Goal: Task Accomplishment & Management: Complete application form

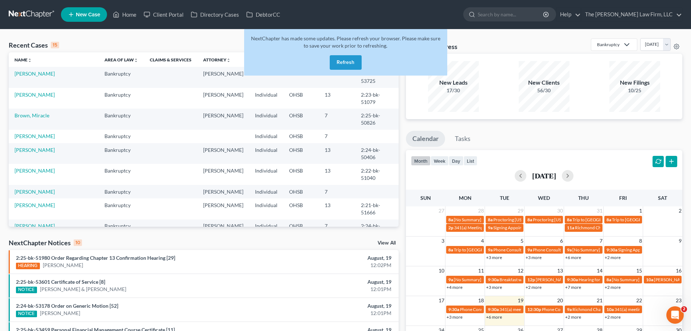
click at [347, 64] on button "Refresh" at bounding box center [346, 62] width 32 height 15
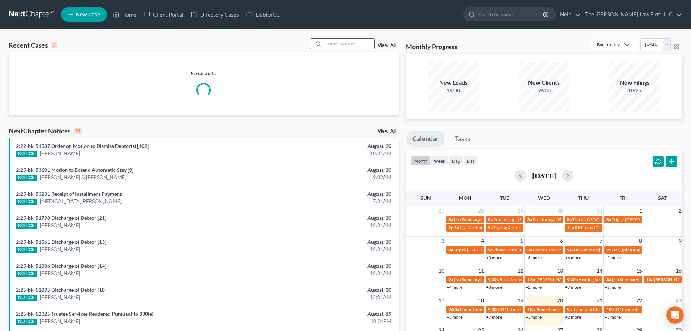
click at [353, 43] on input "search" at bounding box center [349, 43] width 51 height 11
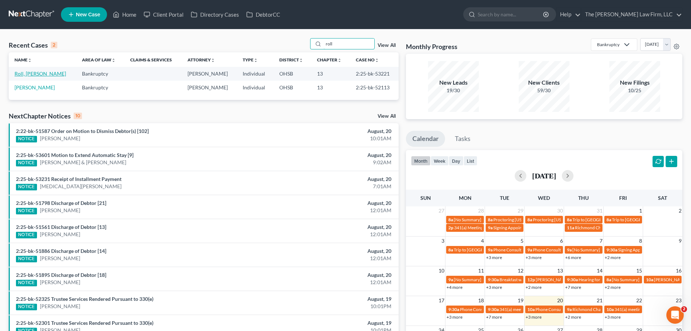
type input "roll"
click at [20, 74] on link "Roll, [PERSON_NAME]" at bounding box center [41, 73] width 52 height 6
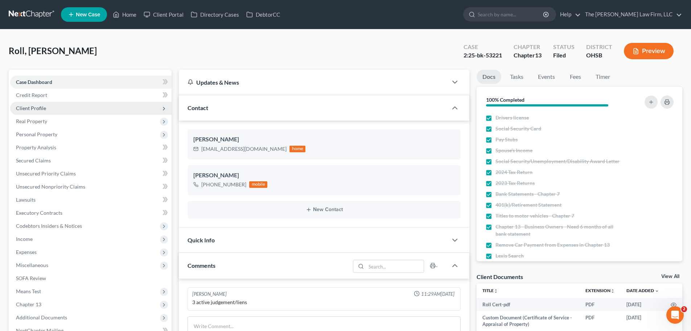
click at [43, 103] on span "Client Profile" at bounding box center [90, 108] width 161 height 13
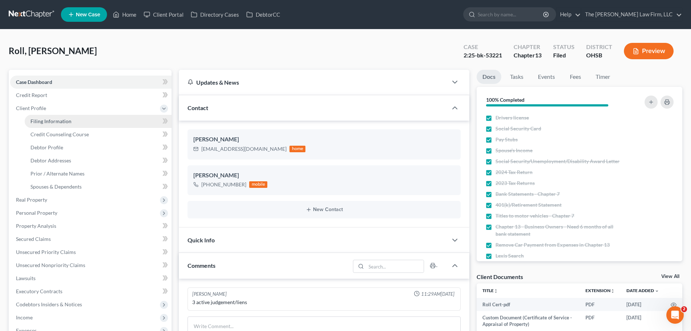
click at [58, 121] on span "Filing Information" at bounding box center [50, 121] width 41 height 6
select select "1"
select select "0"
select select "3"
select select "36"
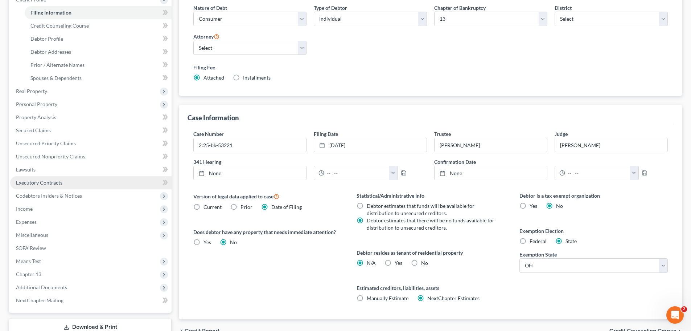
scroll to position [109, 0]
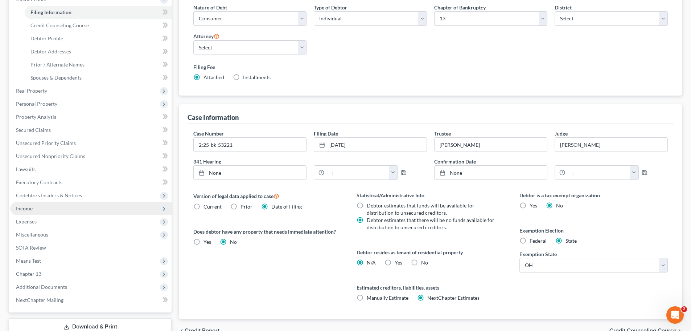
click at [29, 209] on span "Income" at bounding box center [24, 208] width 17 height 6
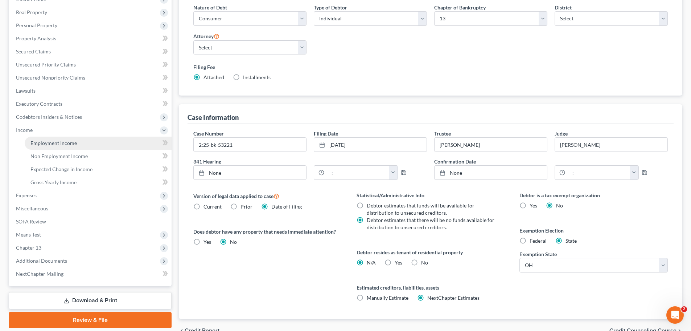
click at [48, 140] on span "Employment Income" at bounding box center [53, 143] width 46 height 6
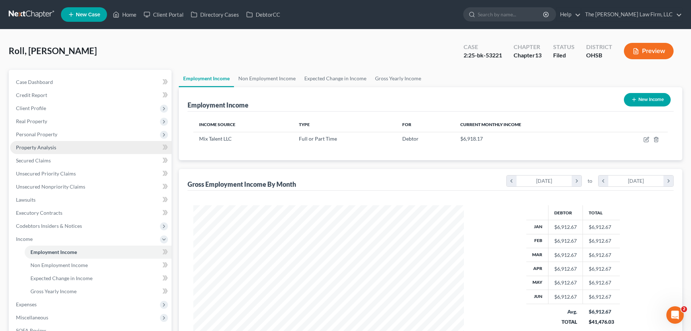
scroll to position [135, 285]
click at [251, 77] on link "Non Employment Income" at bounding box center [267, 78] width 66 height 17
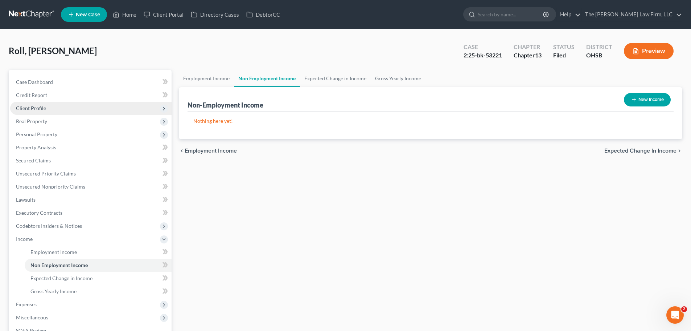
click at [36, 105] on span "Client Profile" at bounding box center [31, 108] width 30 height 6
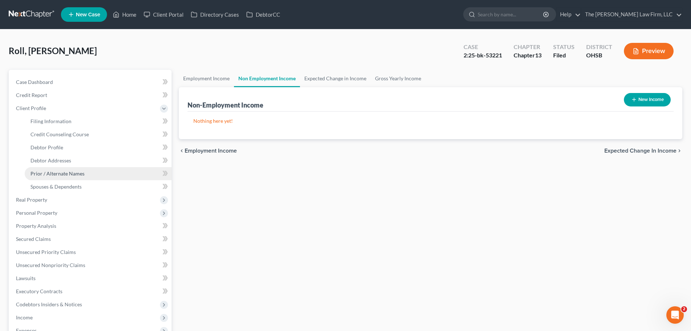
click at [52, 173] on span "Prior / Alternate Names" at bounding box center [57, 173] width 54 height 6
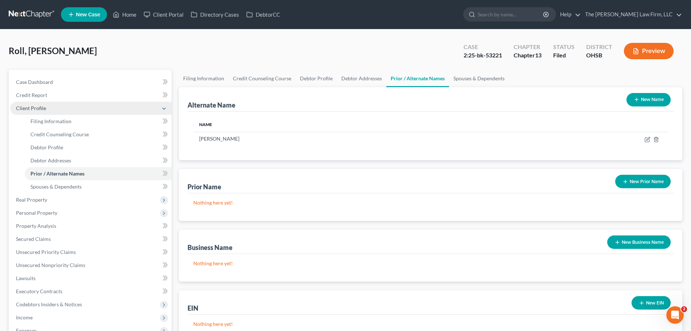
click at [23, 109] on span "Client Profile" at bounding box center [31, 108] width 30 height 6
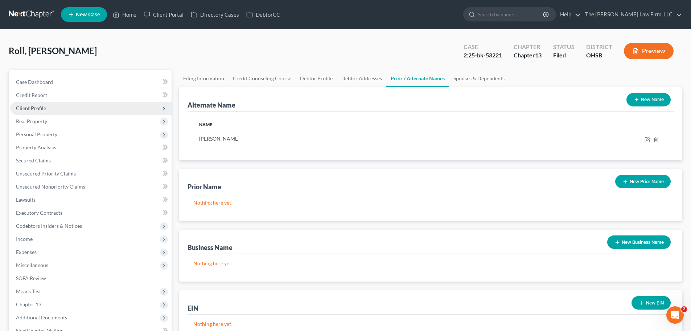
click at [30, 109] on span "Client Profile" at bounding box center [31, 108] width 30 height 6
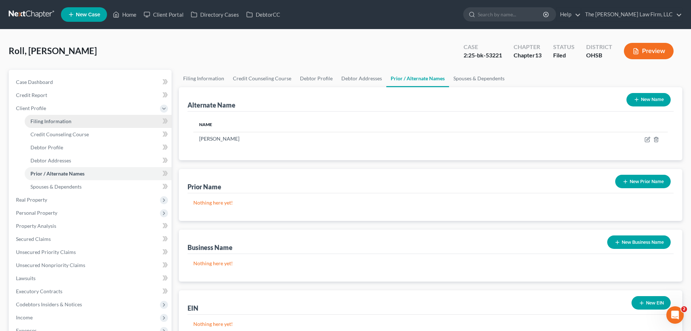
click at [54, 119] on span "Filing Information" at bounding box center [50, 121] width 41 height 6
select select "1"
select select "0"
select select "3"
select select "62"
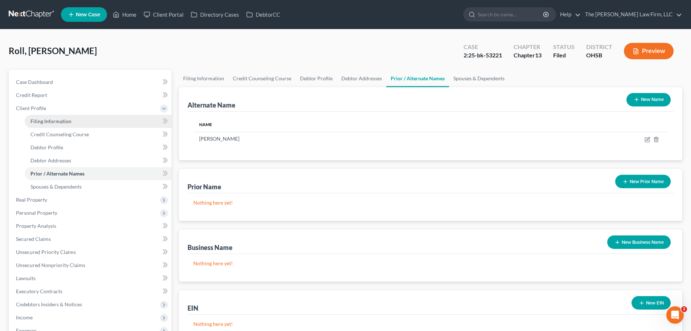
select select "2"
select select "36"
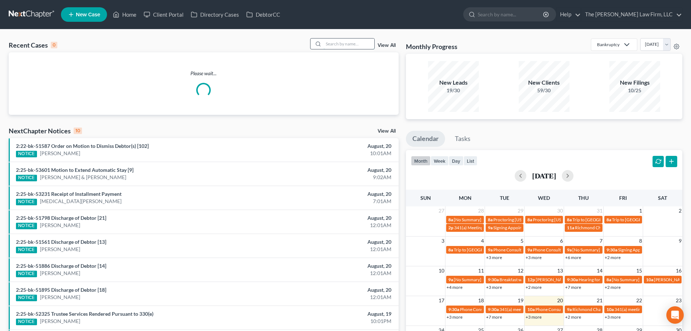
click at [344, 41] on input "search" at bounding box center [349, 43] width 51 height 11
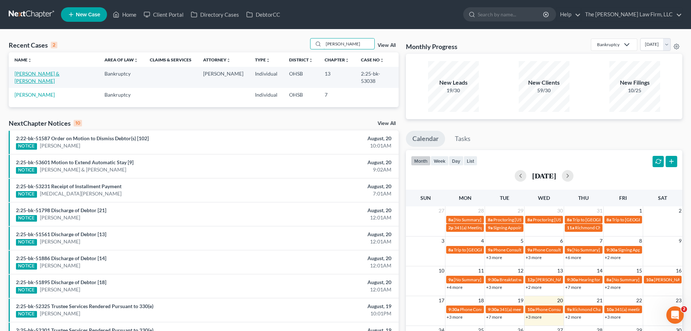
type input "[PERSON_NAME]"
click at [47, 73] on link "[PERSON_NAME] & [PERSON_NAME]" at bounding box center [37, 76] width 45 height 13
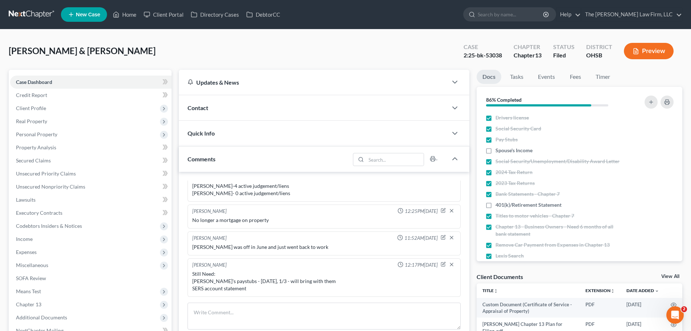
scroll to position [51, 0]
click at [125, 15] on link "Home" at bounding box center [124, 14] width 31 height 13
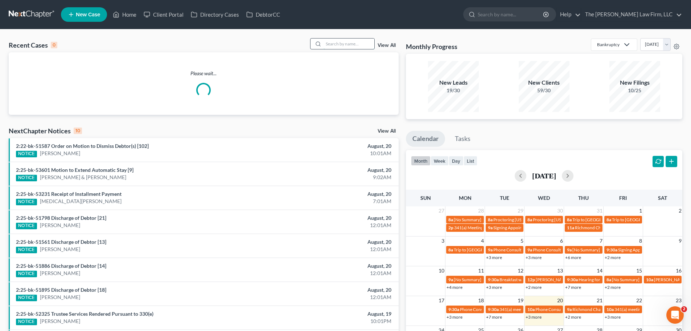
click at [371, 42] on input "search" at bounding box center [349, 43] width 51 height 11
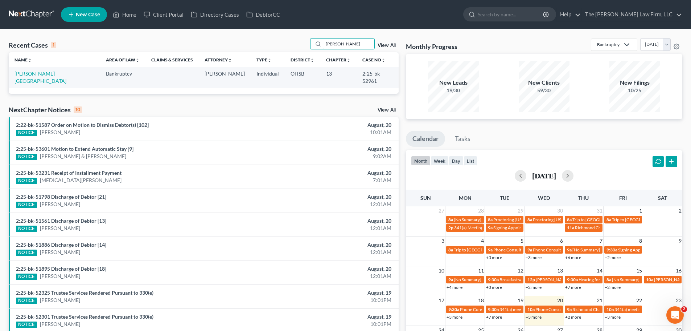
drag, startPoint x: 323, startPoint y: 41, endPoint x: 288, endPoint y: 38, distance: 35.4
click at [288, 38] on div "Recent Cases 1 [PERSON_NAME] View All Name unfold_more expand_more expand_less …" at bounding box center [345, 217] width 691 height 377
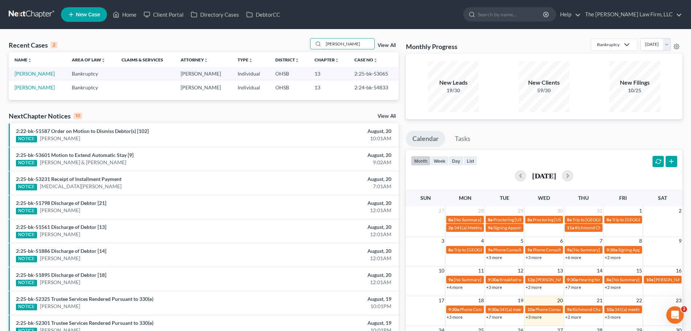
drag, startPoint x: 352, startPoint y: 45, endPoint x: 301, endPoint y: 40, distance: 50.7
click at [301, 40] on div "Recent Cases 2 carpenter View All" at bounding box center [204, 45] width 390 height 14
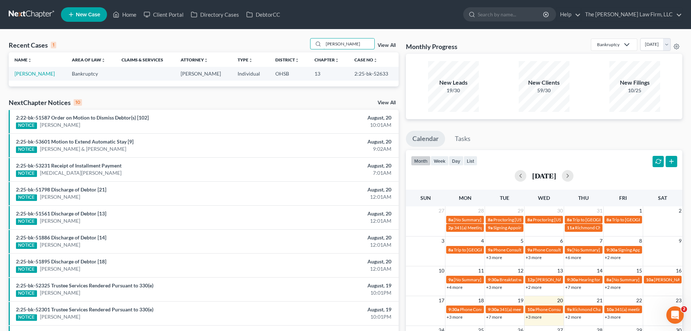
drag, startPoint x: 339, startPoint y: 42, endPoint x: 292, endPoint y: 52, distance: 47.6
click at [292, 52] on div "Recent Cases 1 alisha View All Name unfold_more expand_more expand_less Area of…" at bounding box center [204, 62] width 390 height 48
type input "koeller"
click at [41, 71] on link "Koeller, Tamara" at bounding box center [35, 73] width 40 height 6
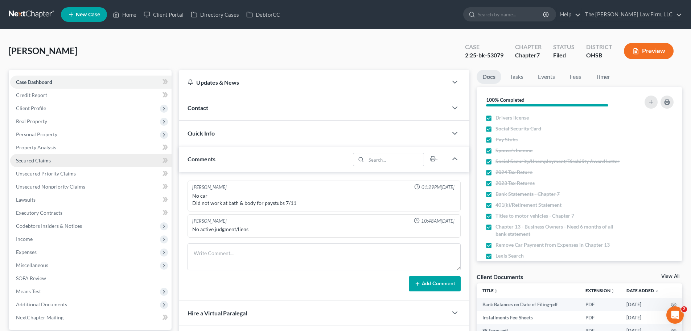
click at [38, 156] on link "Secured Claims" at bounding box center [90, 160] width 161 height 13
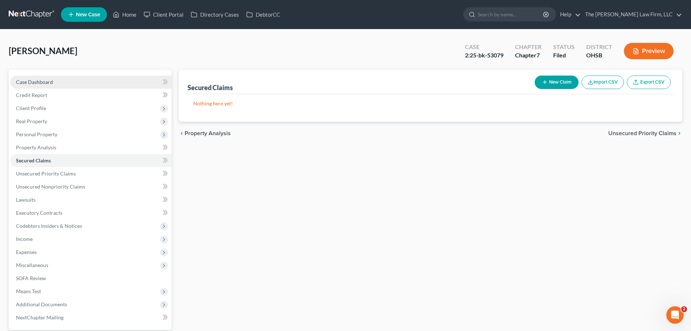
click at [44, 81] on span "Case Dashboard" at bounding box center [34, 82] width 37 height 6
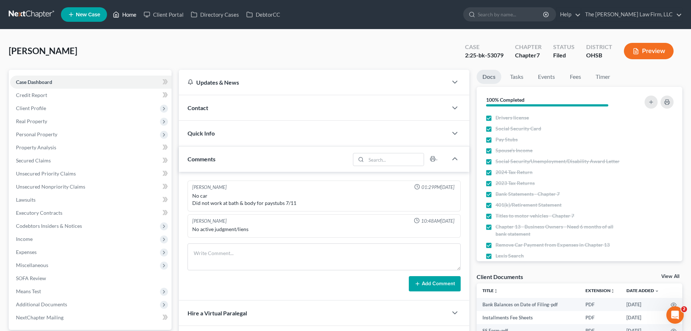
click at [124, 14] on link "Home" at bounding box center [124, 14] width 31 height 13
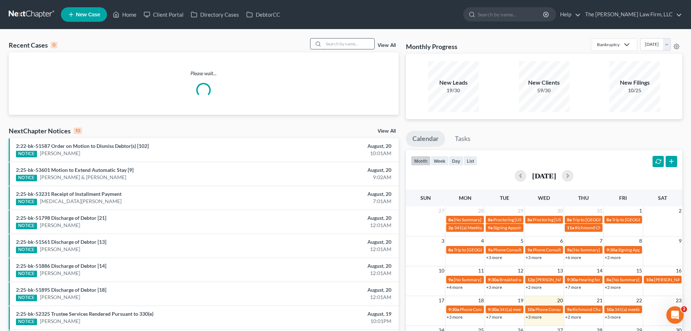
click at [354, 43] on input "search" at bounding box center [349, 43] width 51 height 11
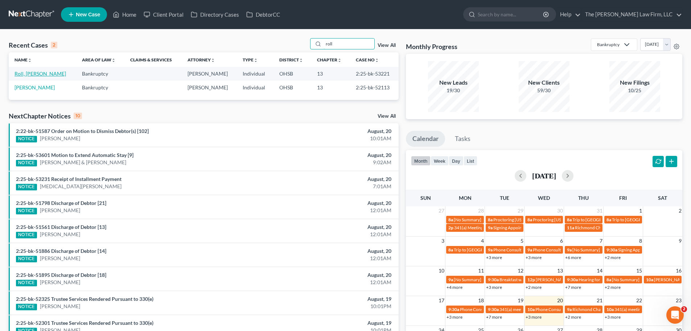
type input "roll"
click at [28, 72] on link "Roll, Paul" at bounding box center [41, 73] width 52 height 6
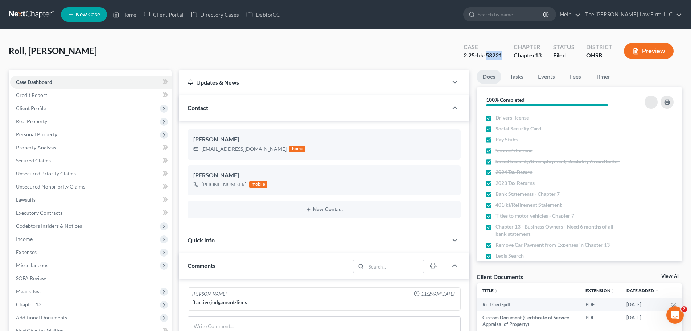
drag, startPoint x: 486, startPoint y: 55, endPoint x: 502, endPoint y: 56, distance: 15.3
click at [502, 56] on div "2:25-bk-53221" at bounding box center [483, 55] width 38 height 8
copy div "53221"
click at [127, 14] on link "Home" at bounding box center [124, 14] width 31 height 13
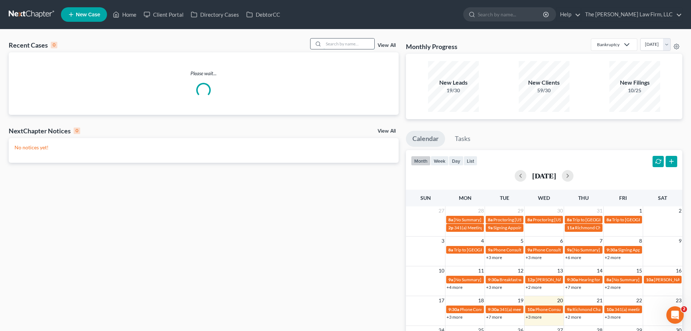
click at [354, 41] on input "search" at bounding box center [349, 43] width 51 height 11
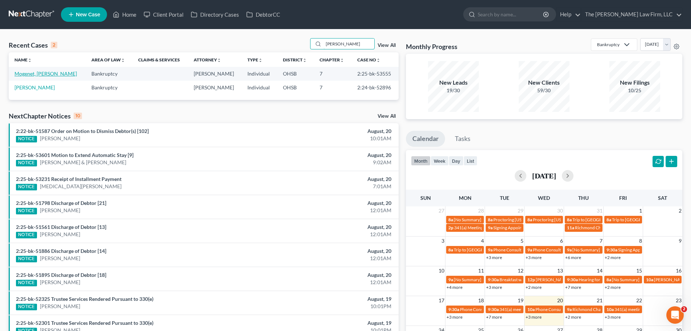
type input "shante"
click at [42, 75] on link "Mogenet, Shante" at bounding box center [46, 73] width 62 height 6
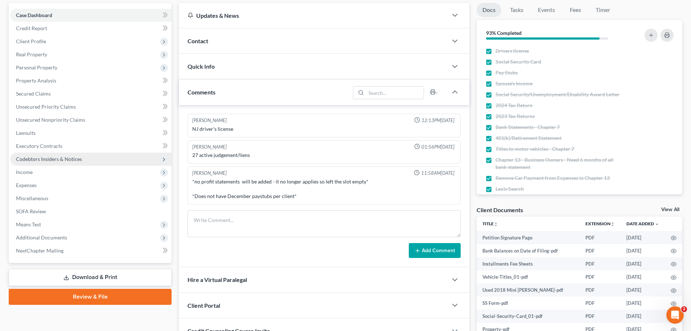
scroll to position [137, 0]
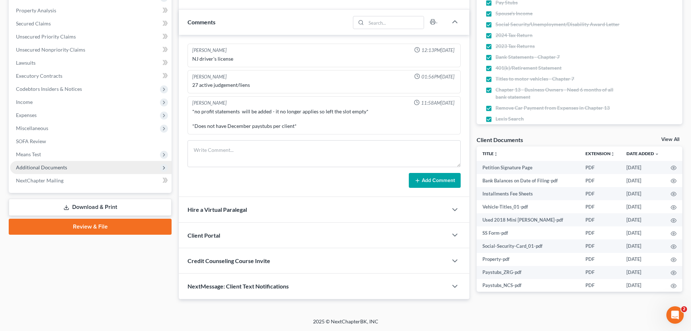
click at [48, 168] on span "Additional Documents" at bounding box center [41, 167] width 51 height 6
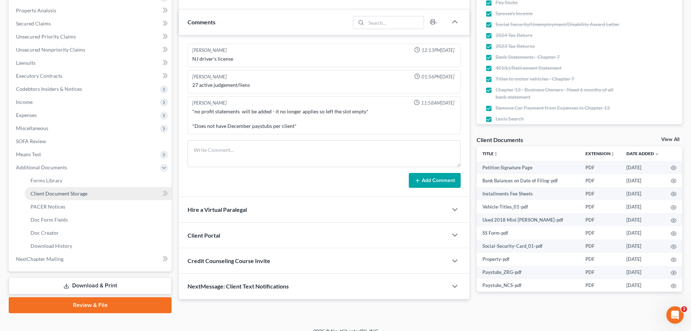
click at [56, 193] on span "Client Document Storage" at bounding box center [58, 193] width 57 height 6
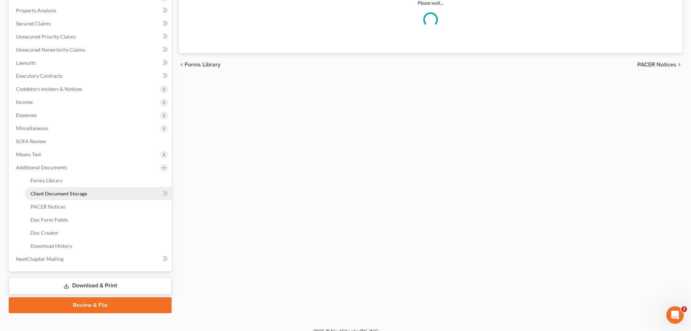
select select "7"
select select "52"
select select "61"
select select "37"
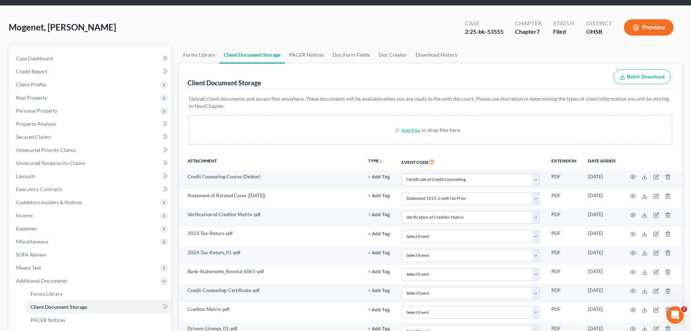
scroll to position [36, 0]
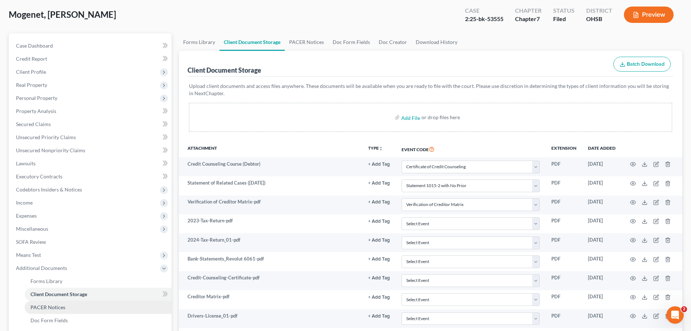
click at [58, 306] on span "PACER Notices" at bounding box center [47, 307] width 35 height 6
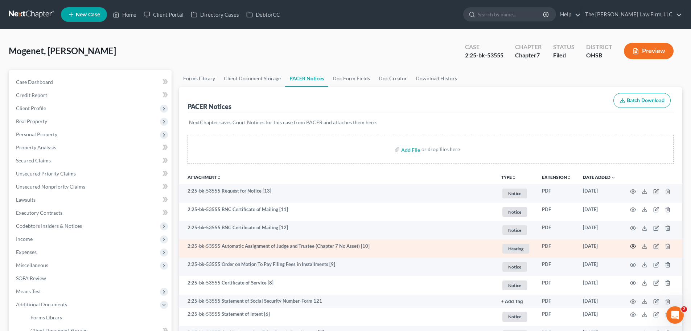
click at [633, 245] on icon "button" at bounding box center [633, 246] width 5 height 4
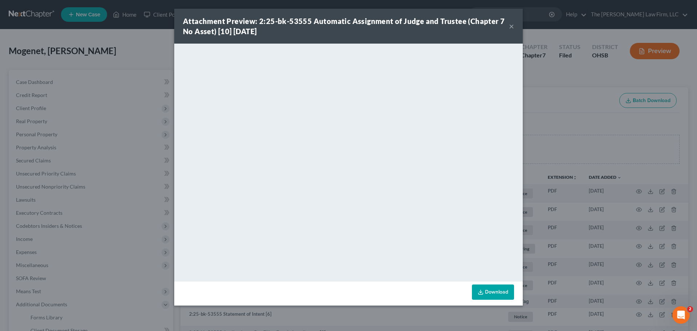
click at [512, 25] on button "×" at bounding box center [511, 26] width 5 height 9
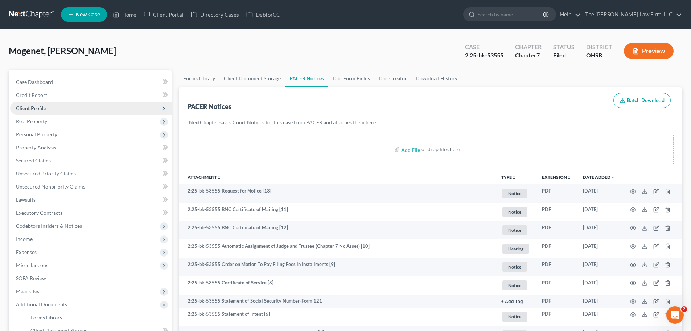
click at [33, 107] on span "Client Profile" at bounding box center [31, 108] width 30 height 6
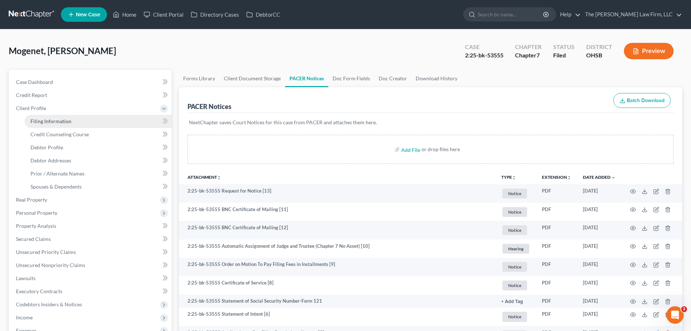
click at [43, 120] on span "Filing Information" at bounding box center [50, 121] width 41 height 6
select select "1"
select select "0"
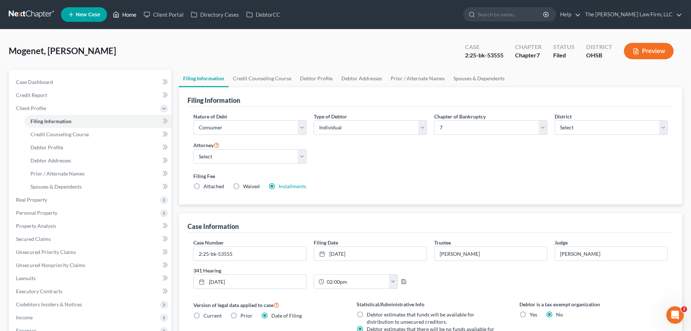
drag, startPoint x: 128, startPoint y: 15, endPoint x: 137, endPoint y: 21, distance: 11.0
click at [128, 15] on link "Home" at bounding box center [124, 14] width 31 height 13
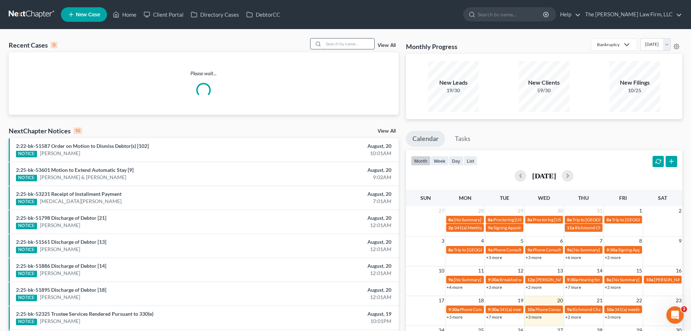
click at [343, 43] on input "search" at bounding box center [349, 43] width 51 height 11
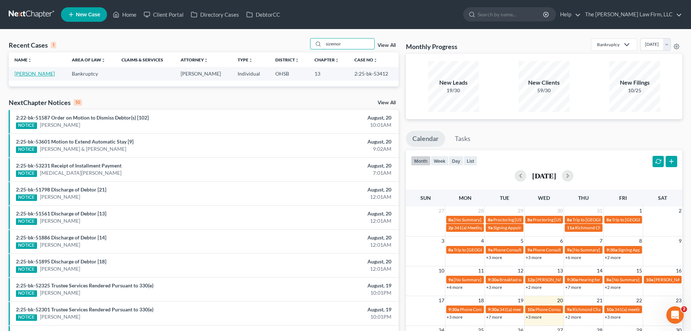
type input "sizemor"
click at [30, 73] on link "Sizemore, Merisa" at bounding box center [35, 73] width 40 height 6
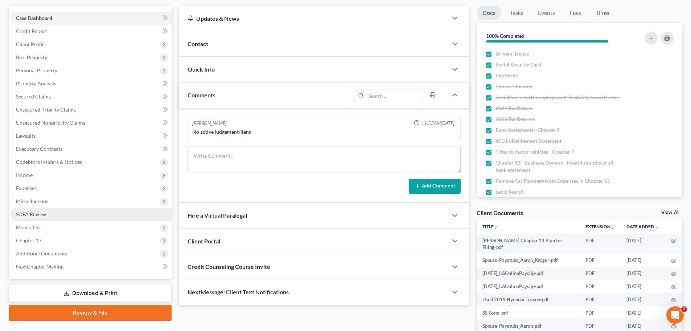
scroll to position [137, 0]
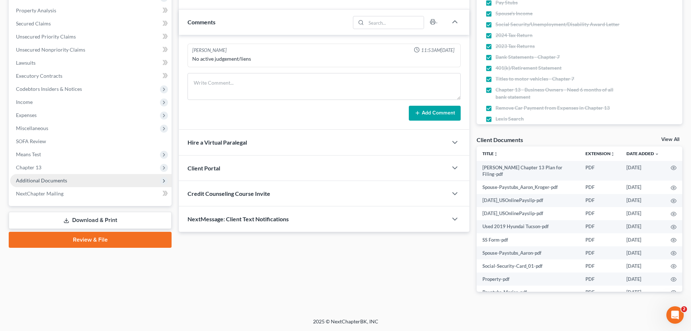
click at [48, 183] on span "Additional Documents" at bounding box center [41, 180] width 51 height 6
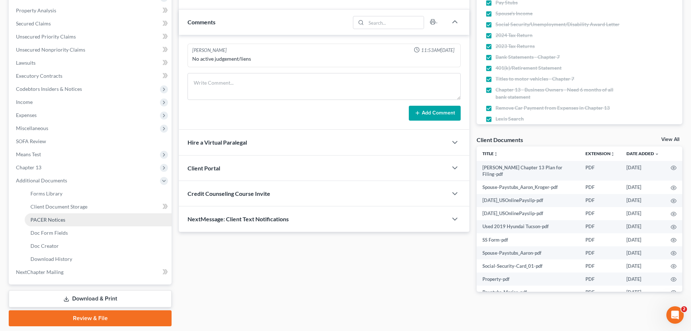
click at [48, 218] on span "PACER Notices" at bounding box center [47, 219] width 35 height 6
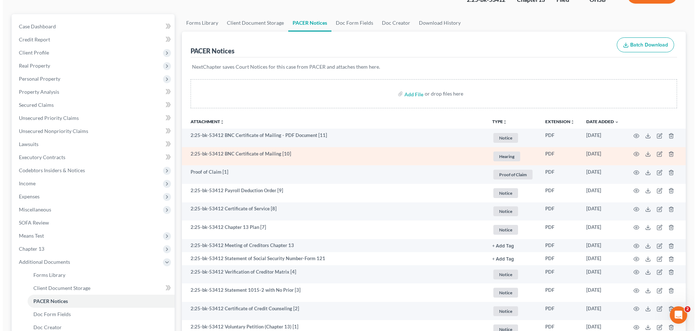
scroll to position [73, 0]
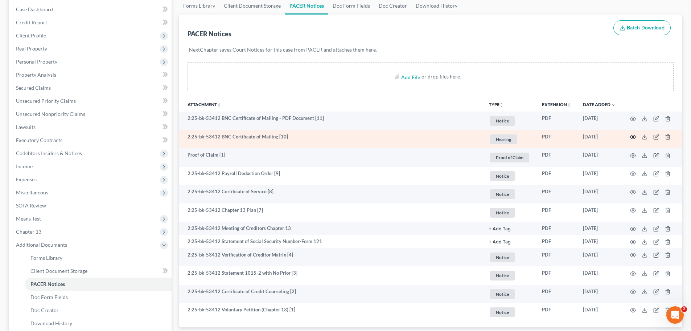
click at [631, 135] on icon "button" at bounding box center [633, 137] width 6 height 6
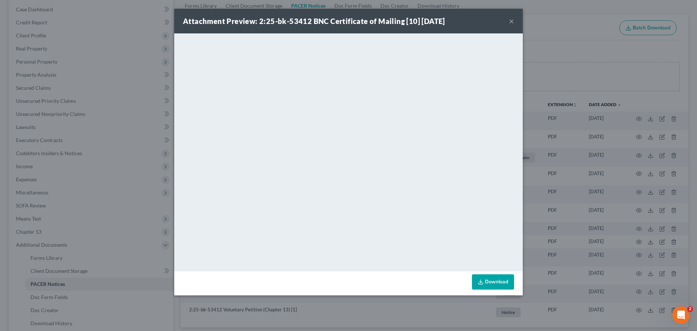
drag, startPoint x: 511, startPoint y: 21, endPoint x: 499, endPoint y: 26, distance: 13.3
click at [511, 21] on button "×" at bounding box center [511, 21] width 5 height 9
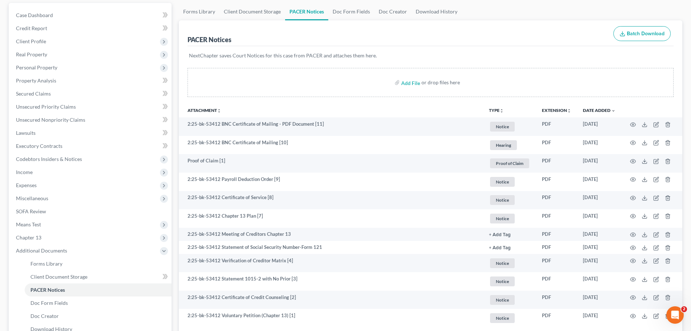
scroll to position [0, 0]
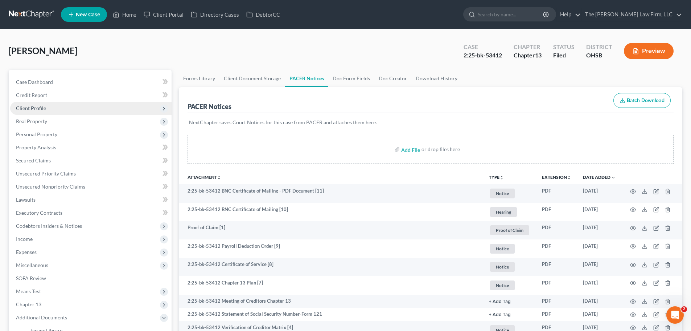
click at [44, 109] on span "Client Profile" at bounding box center [31, 108] width 30 height 6
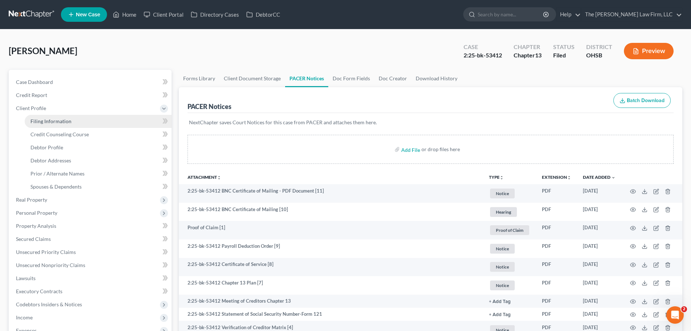
click at [53, 118] on span "Filing Information" at bounding box center [50, 121] width 41 height 6
select select "1"
select select "0"
select select "3"
select select "62"
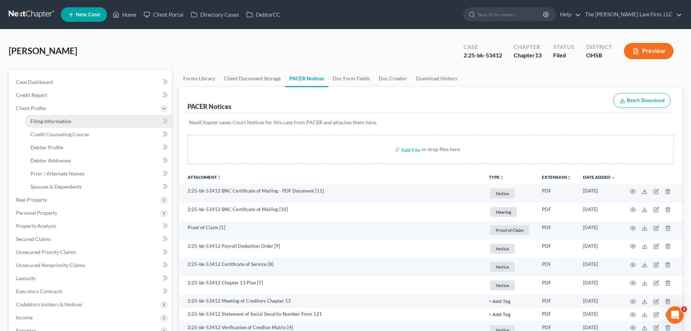
select select "2"
select select "36"
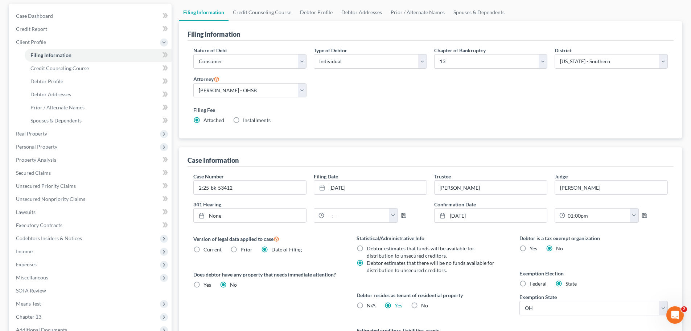
scroll to position [73, 0]
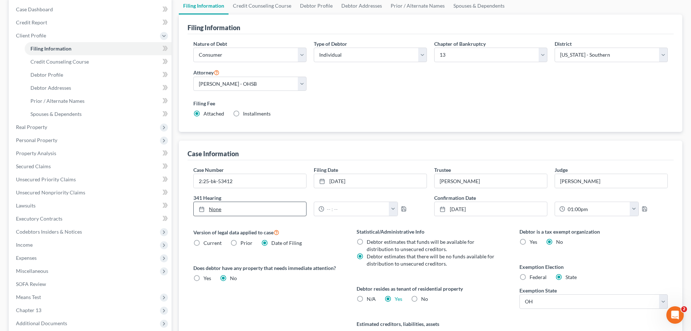
type input "8/20/2025"
click at [214, 211] on link "None" at bounding box center [250, 209] width 112 height 14
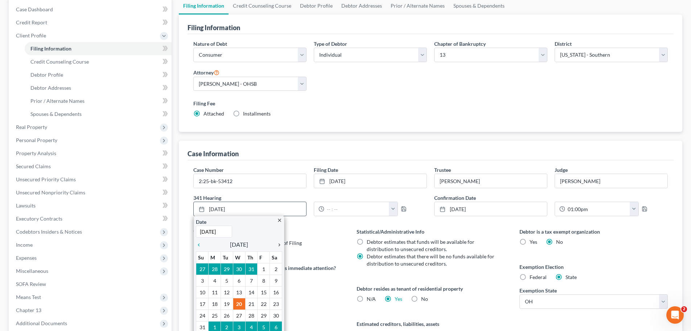
click at [279, 245] on icon "chevron_right" at bounding box center [277, 245] width 9 height 6
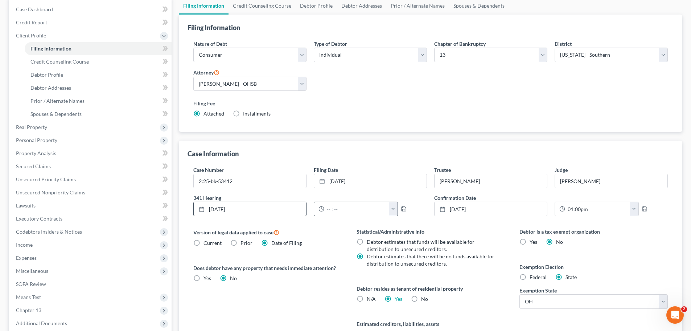
click at [389, 209] on button "button" at bounding box center [393, 209] width 9 height 14
click at [402, 240] on link "9:30am" at bounding box center [408, 238] width 41 height 12
type input "9:30am"
click at [402, 209] on polyline "button" at bounding box center [403, 210] width 3 height 2
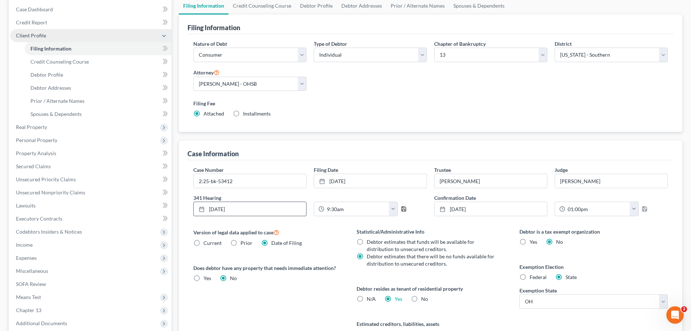
scroll to position [0, 0]
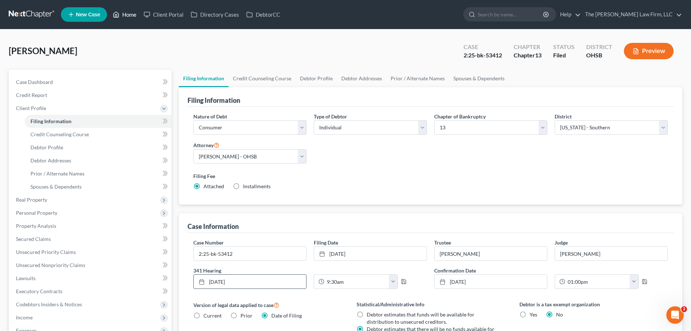
drag, startPoint x: 127, startPoint y: 14, endPoint x: 139, endPoint y: 28, distance: 18.2
click at [127, 14] on link "Home" at bounding box center [124, 14] width 31 height 13
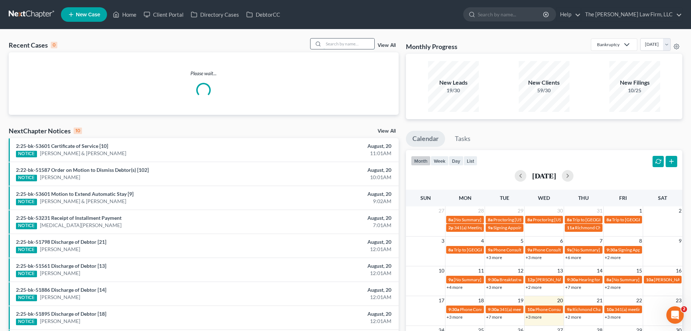
click at [333, 44] on input "search" at bounding box center [349, 43] width 51 height 11
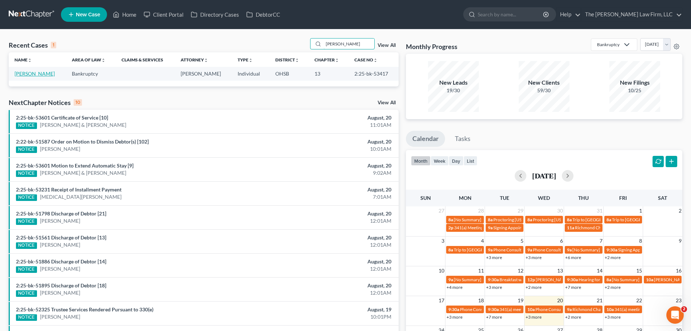
type input "stanley"
click at [37, 74] on link "Stanley, Christina" at bounding box center [35, 73] width 40 height 6
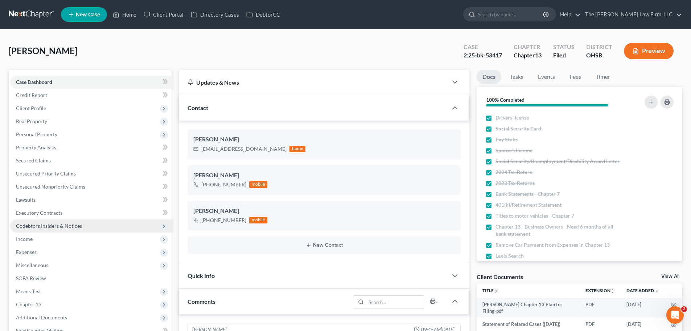
scroll to position [109, 0]
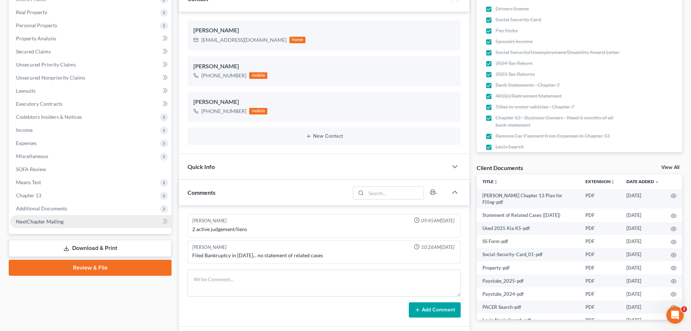
drag, startPoint x: 52, startPoint y: 211, endPoint x: 58, endPoint y: 219, distance: 10.4
click at [52, 211] on span "Additional Documents" at bounding box center [41, 208] width 51 height 6
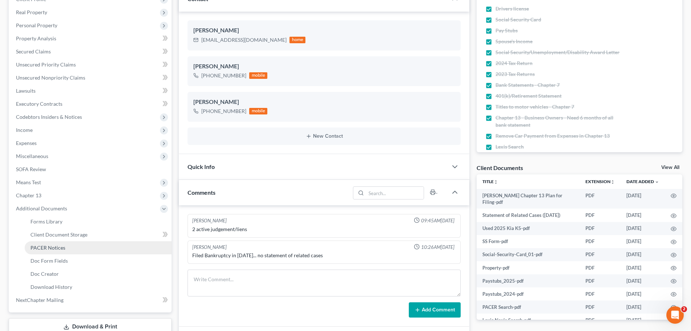
click at [61, 246] on span "PACER Notices" at bounding box center [47, 247] width 35 height 6
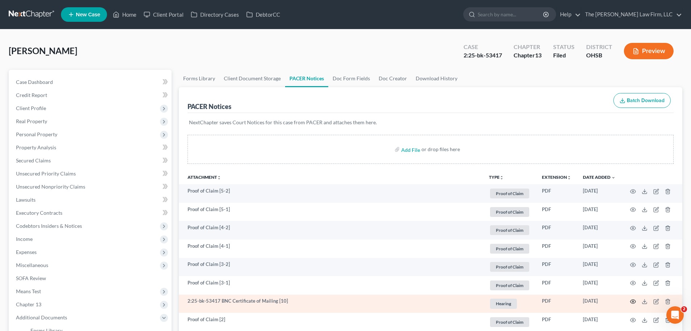
click at [635, 299] on icon "button" at bounding box center [633, 301] width 6 height 6
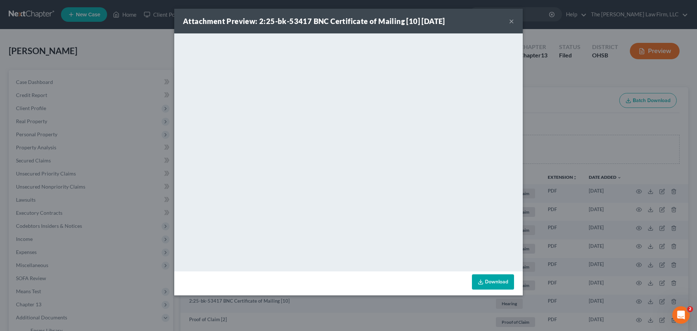
click at [512, 21] on button "×" at bounding box center [511, 21] width 5 height 9
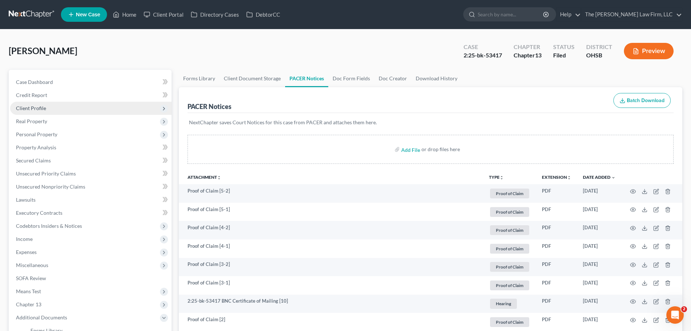
click at [31, 106] on span "Client Profile" at bounding box center [31, 108] width 30 height 6
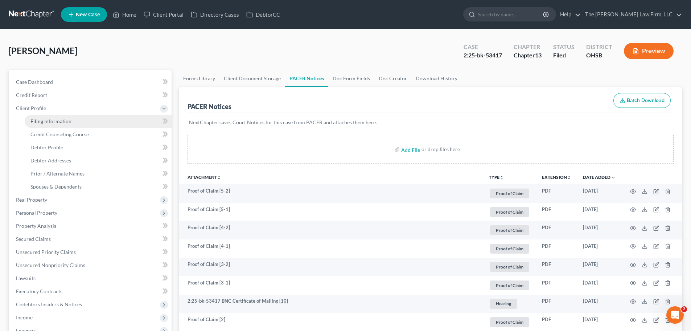
click at [56, 118] on span "Filing Information" at bounding box center [50, 121] width 41 height 6
select select "1"
select select "0"
select select "3"
select select "62"
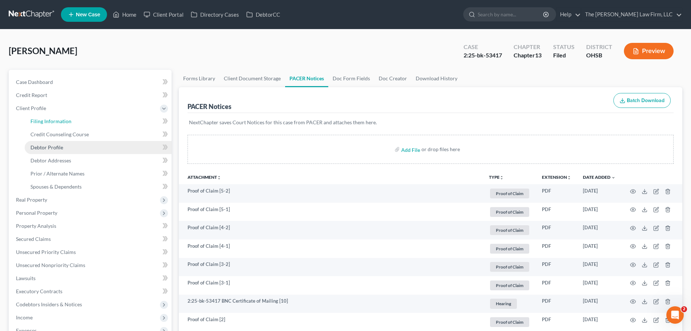
select select "2"
select select "36"
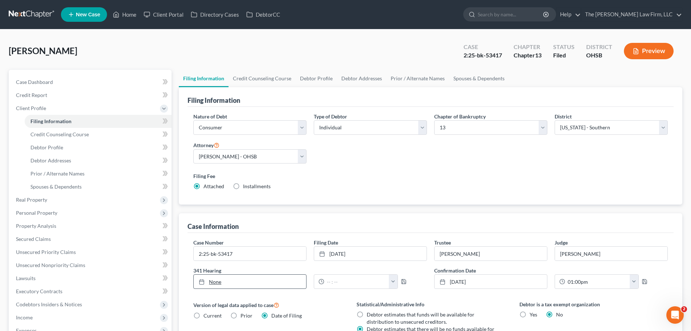
type input "8/20/2025"
click at [209, 284] on link "None" at bounding box center [250, 281] width 112 height 14
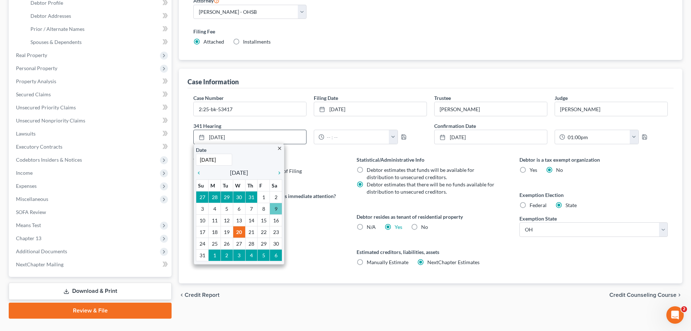
scroll to position [145, 0]
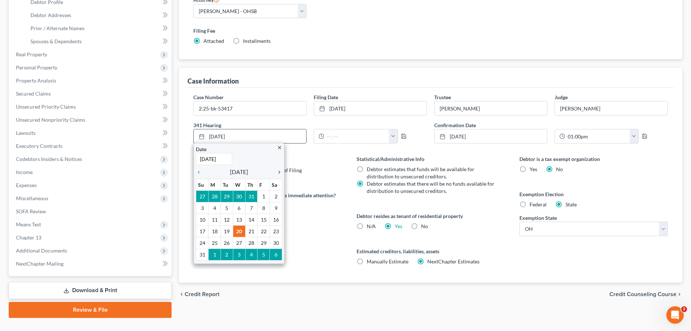
click at [279, 172] on icon "chevron_right" at bounding box center [277, 172] width 9 height 6
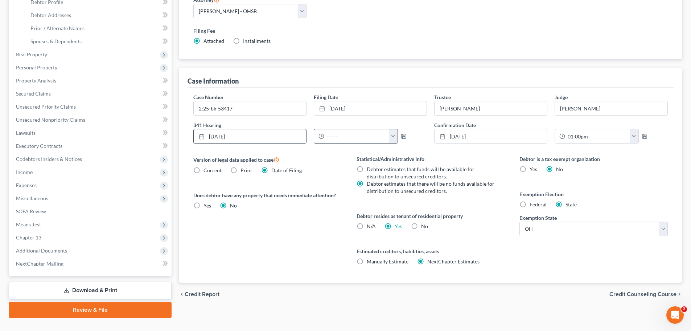
click at [393, 136] on button "button" at bounding box center [393, 136] width 9 height 14
click at [408, 179] on link "10:00am" at bounding box center [408, 178] width 41 height 12
type input "10:00am"
click at [402, 135] on polyline "button" at bounding box center [403, 134] width 2 height 1
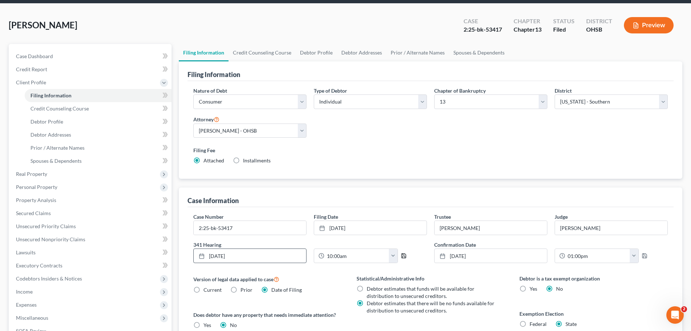
scroll to position [0, 0]
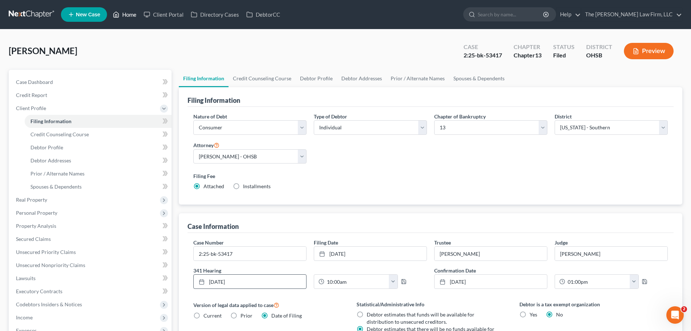
click at [127, 15] on link "Home" at bounding box center [124, 14] width 31 height 13
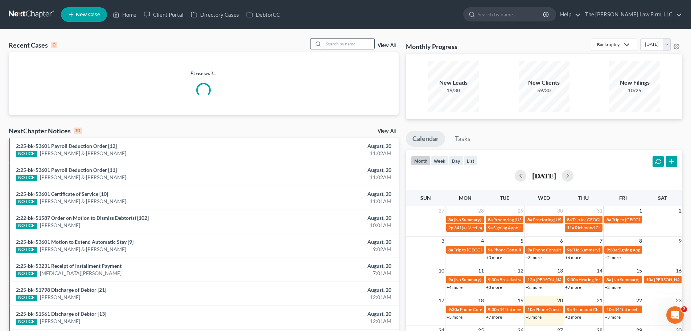
click at [360, 43] on input "search" at bounding box center [349, 43] width 51 height 11
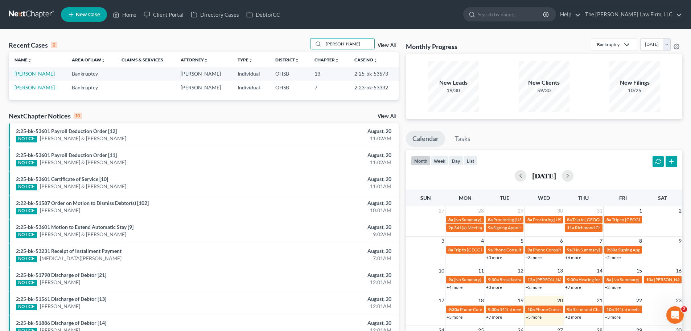
type input "hanson"
click at [38, 76] on link "Hanson, Emily" at bounding box center [35, 73] width 40 height 6
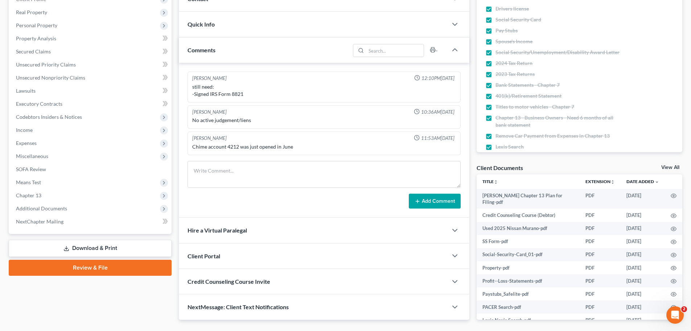
scroll to position [137, 0]
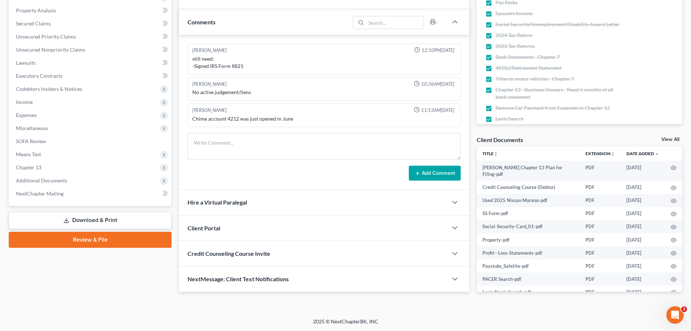
drag, startPoint x: 42, startPoint y: 179, endPoint x: 50, endPoint y: 202, distance: 24.7
click at [42, 179] on span "Additional Documents" at bounding box center [41, 180] width 51 height 6
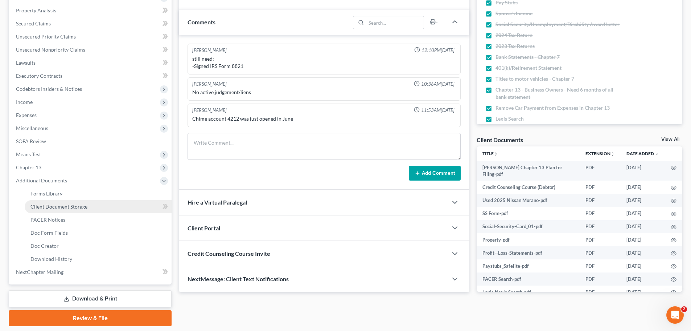
click at [50, 206] on span "Client Document Storage" at bounding box center [58, 206] width 57 height 6
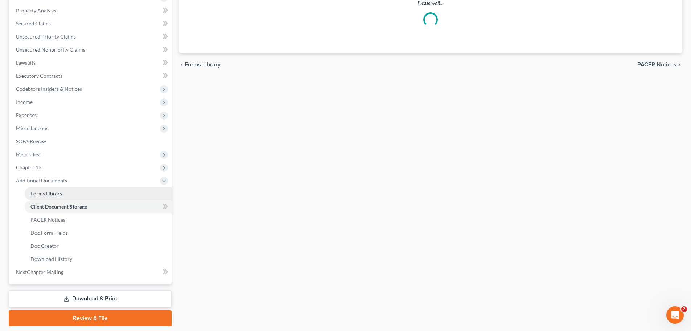
select select "52"
select select "61"
select select "7"
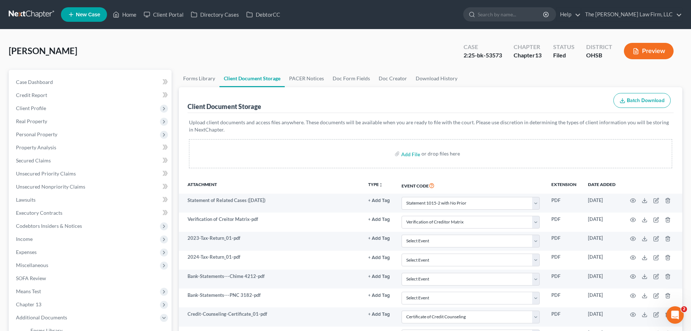
scroll to position [218, 0]
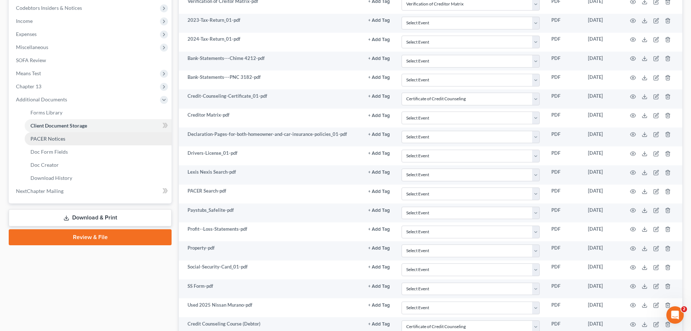
click at [52, 138] on span "PACER Notices" at bounding box center [47, 138] width 35 height 6
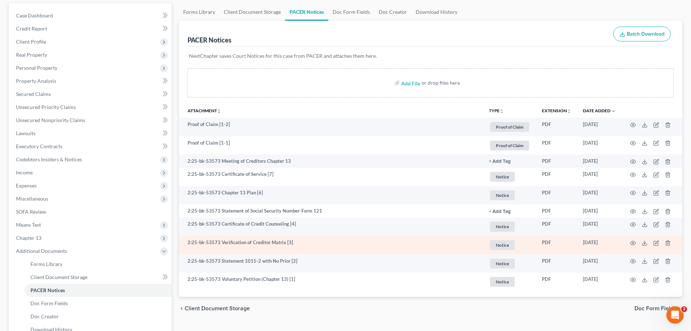
scroll to position [73, 0]
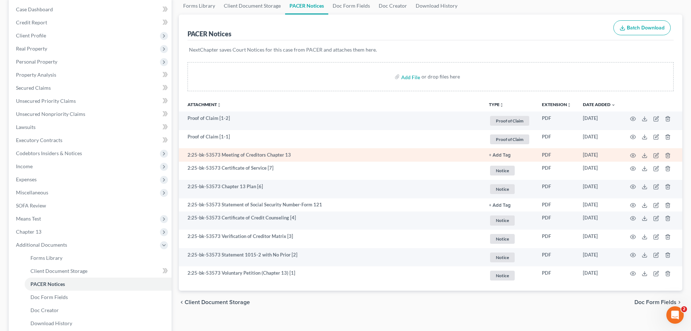
click at [635, 151] on td at bounding box center [652, 154] width 61 height 13
click at [635, 154] on icon "button" at bounding box center [633, 155] width 6 height 6
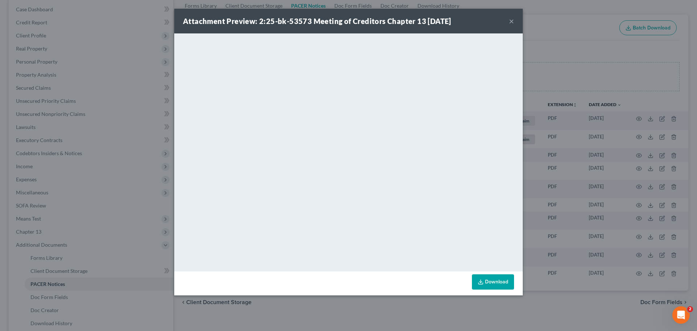
click at [511, 21] on button "×" at bounding box center [511, 21] width 5 height 9
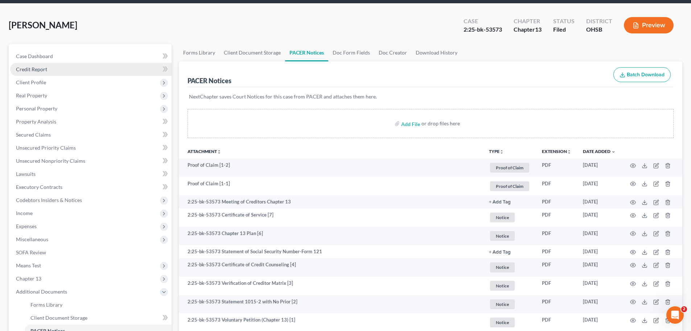
scroll to position [0, 0]
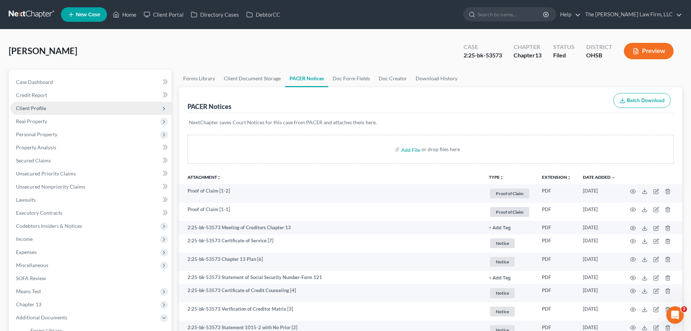
click at [35, 106] on span "Client Profile" at bounding box center [31, 108] width 30 height 6
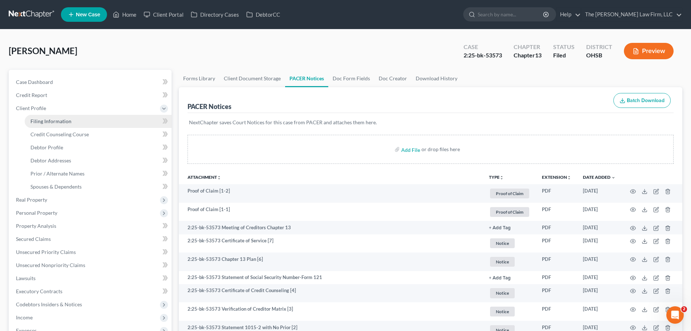
click at [41, 119] on span "Filing Information" at bounding box center [50, 121] width 41 height 6
select select "1"
select select "0"
select select "3"
select select "62"
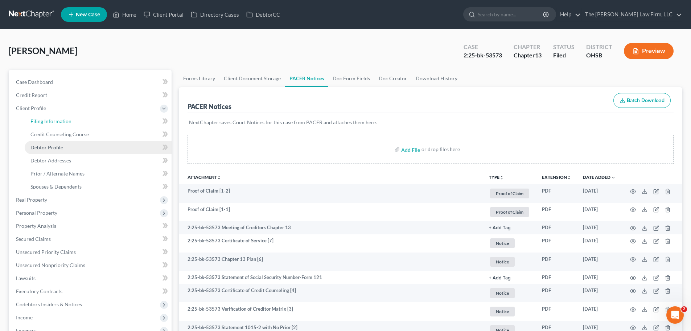
select select "2"
select select "36"
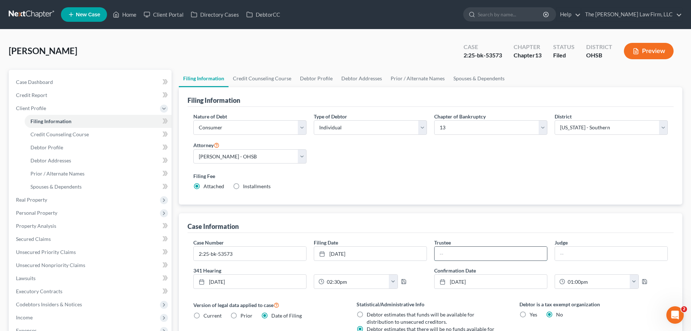
click at [451, 252] on input "text" at bounding box center [491, 253] width 112 height 14
type input "Faye English"
click at [47, 81] on span "Case Dashboard" at bounding box center [34, 82] width 37 height 6
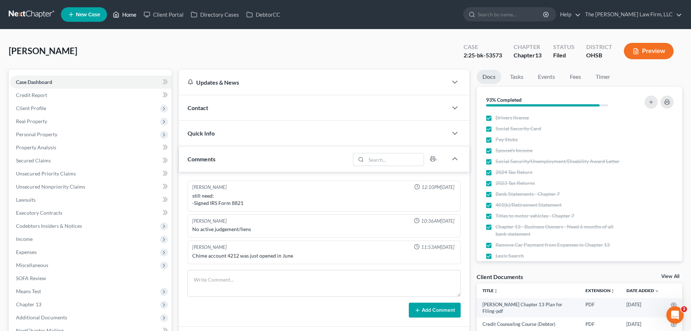
drag, startPoint x: 128, startPoint y: 13, endPoint x: 359, endPoint y: 40, distance: 233.0
click at [128, 13] on link "Home" at bounding box center [124, 14] width 31 height 13
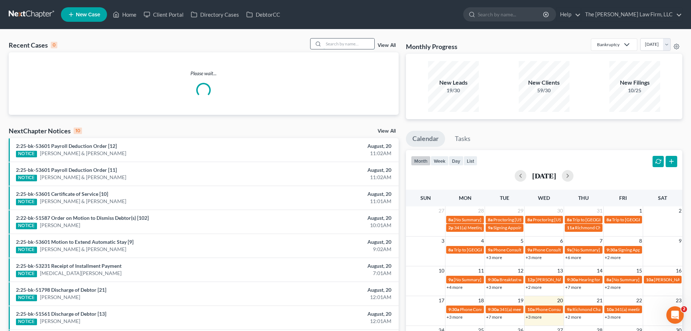
click at [351, 43] on input "search" at bounding box center [349, 43] width 51 height 11
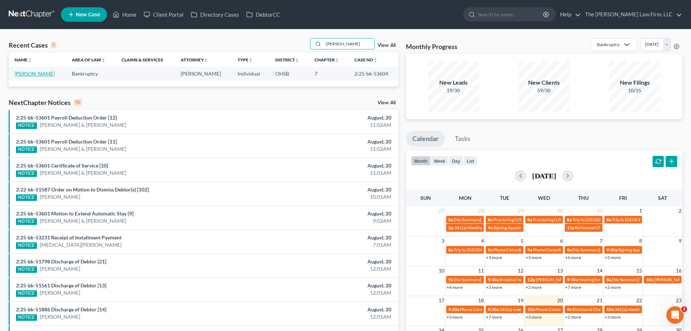
type input "boyle"
click at [30, 76] on link "Boyle, Matthew" at bounding box center [35, 73] width 40 height 6
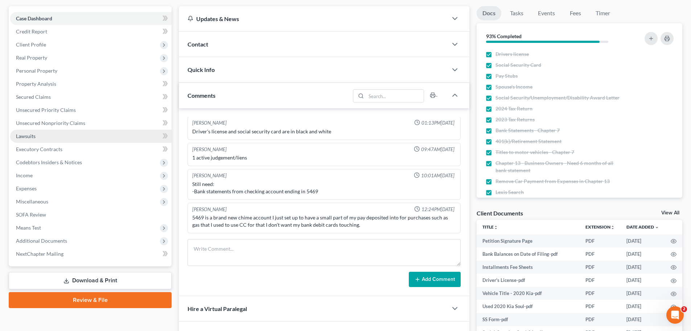
scroll to position [158, 0]
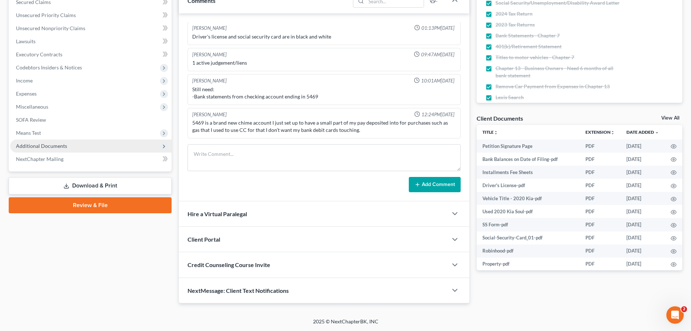
click at [52, 148] on span "Additional Documents" at bounding box center [41, 146] width 51 height 6
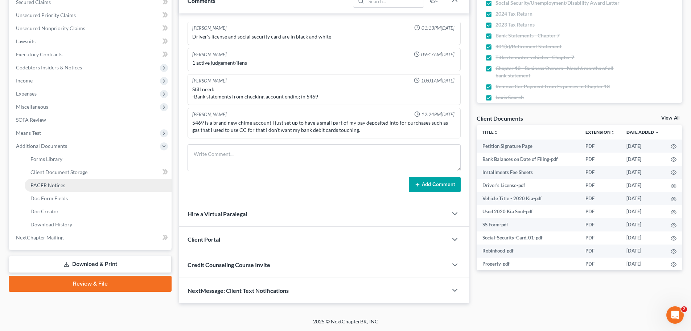
click at [56, 186] on span "PACER Notices" at bounding box center [47, 185] width 35 height 6
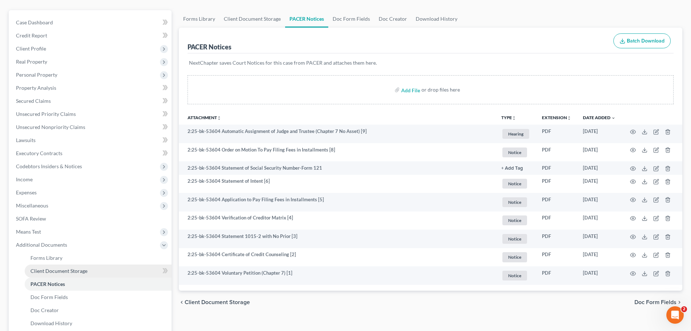
scroll to position [147, 0]
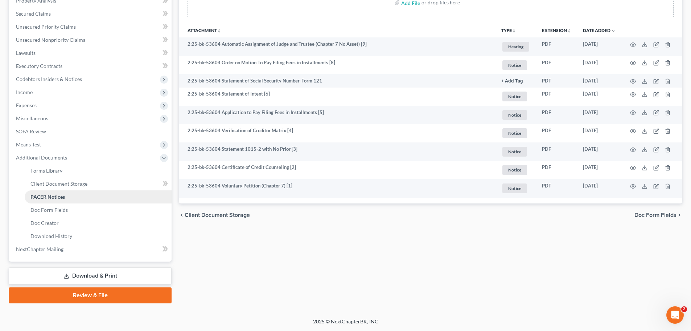
drag, startPoint x: 59, startPoint y: 195, endPoint x: 73, endPoint y: 197, distance: 13.9
click at [59, 195] on span "PACER Notices" at bounding box center [47, 196] width 34 height 6
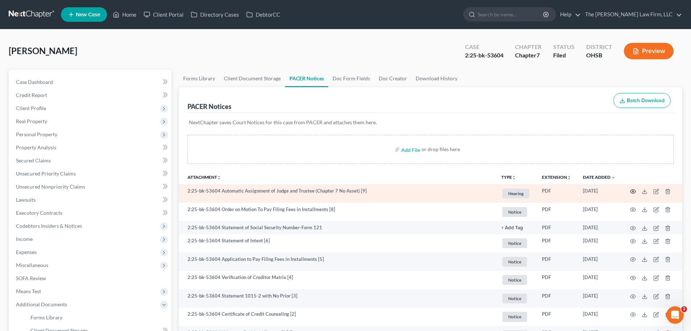
click at [634, 191] on circle "button" at bounding box center [633, 191] width 1 height 1
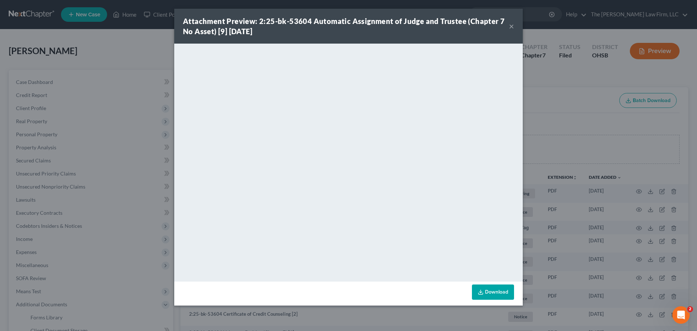
drag, startPoint x: 512, startPoint y: 25, endPoint x: 460, endPoint y: 46, distance: 55.9
click at [512, 25] on button "×" at bounding box center [511, 26] width 5 height 9
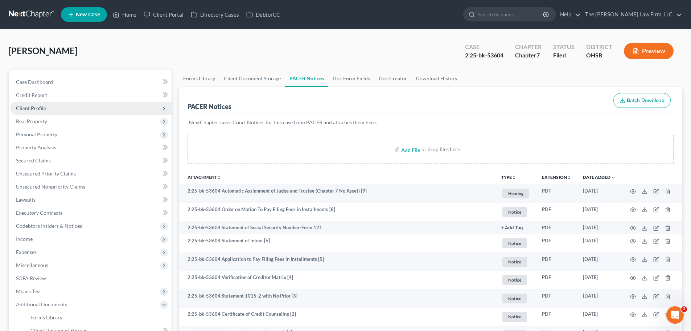
click at [42, 109] on span "Client Profile" at bounding box center [31, 108] width 30 height 6
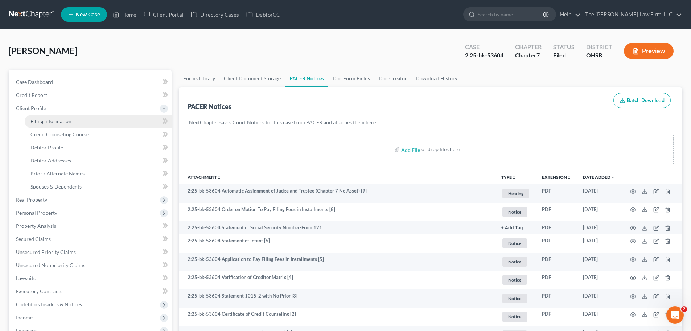
click at [47, 118] on span "Filing Information" at bounding box center [50, 121] width 41 height 6
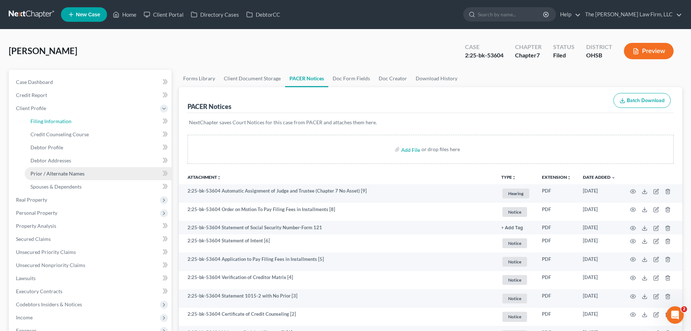
select select "1"
select select "0"
select select "62"
select select "0"
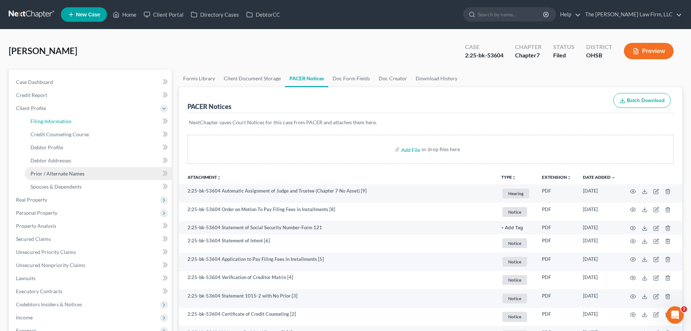
select select "36"
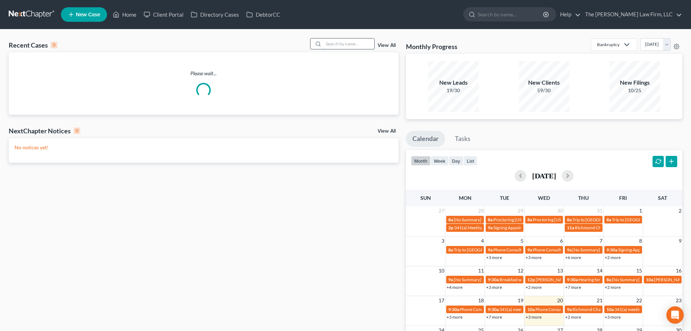
click at [358, 46] on input "search" at bounding box center [349, 43] width 51 height 11
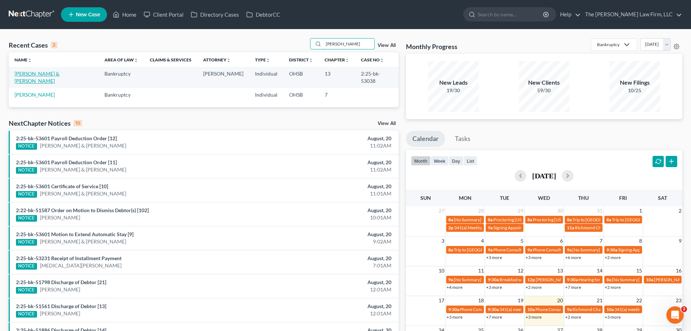
type input "[PERSON_NAME]"
click at [41, 73] on link "[PERSON_NAME] & [PERSON_NAME]" at bounding box center [37, 76] width 45 height 13
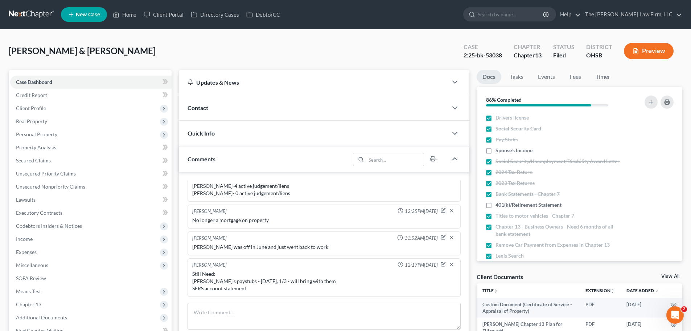
scroll to position [51, 0]
click at [29, 238] on span "Income" at bounding box center [24, 239] width 17 height 6
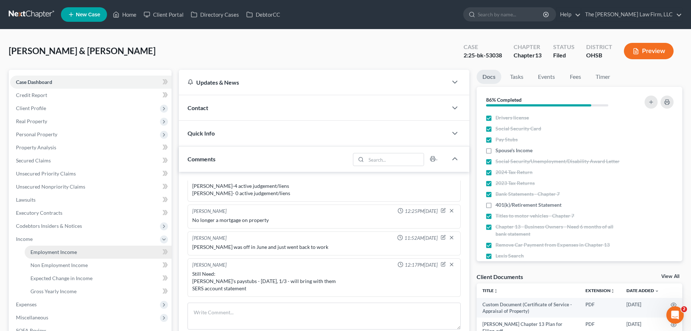
click at [44, 253] on span "Employment Income" at bounding box center [53, 252] width 46 height 6
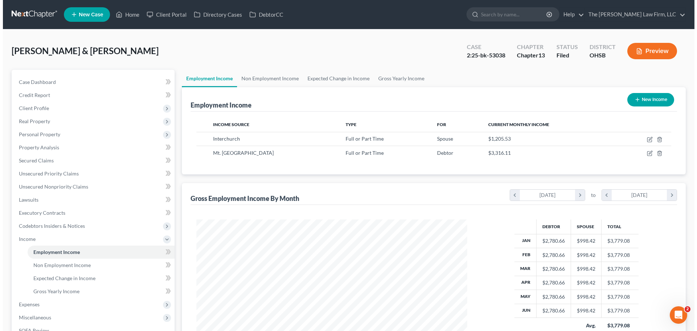
scroll to position [135, 285]
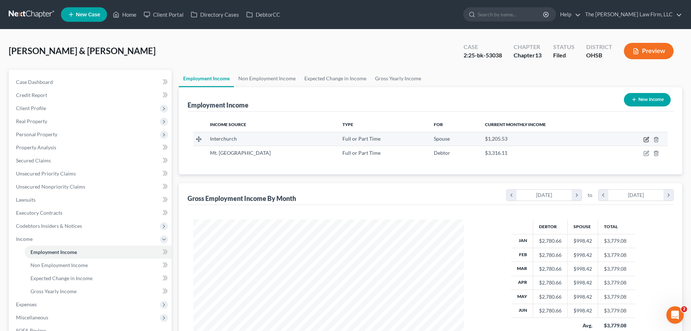
click at [645, 138] on icon "button" at bounding box center [647, 139] width 6 height 6
select select "0"
select select "36"
select select "2"
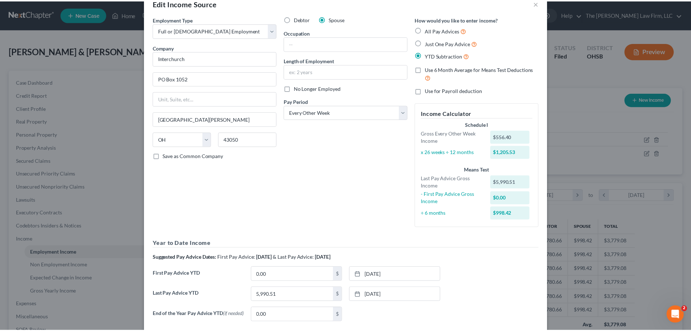
scroll to position [5, 0]
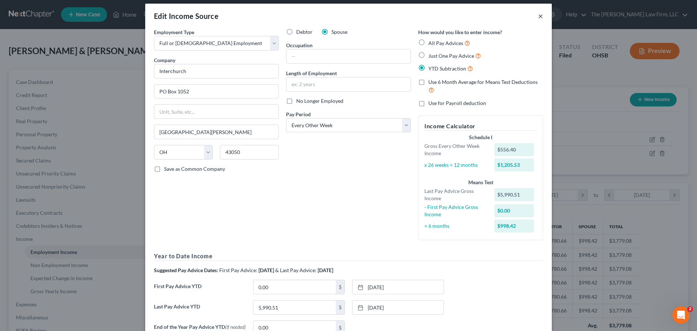
drag, startPoint x: 538, startPoint y: 14, endPoint x: 535, endPoint y: 27, distance: 13.7
click at [538, 14] on button "×" at bounding box center [540, 16] width 5 height 9
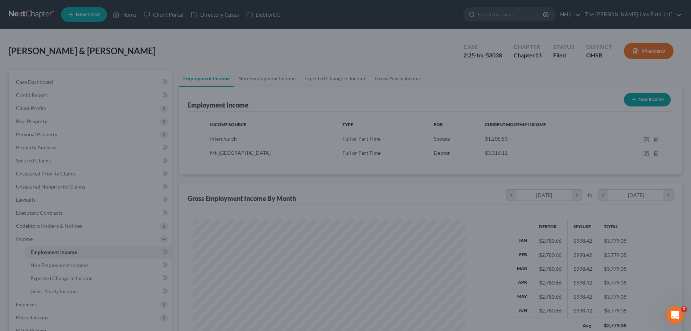
scroll to position [362752, 362602]
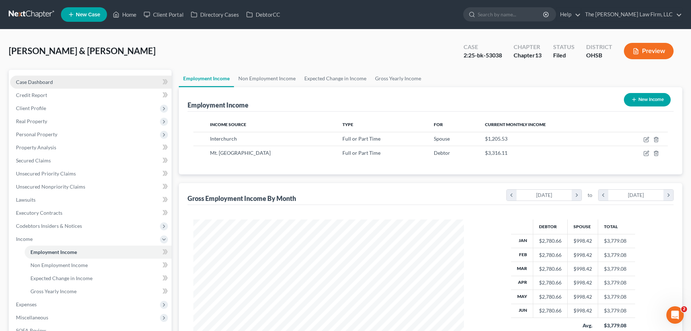
click at [45, 86] on link "Case Dashboard" at bounding box center [90, 81] width 161 height 13
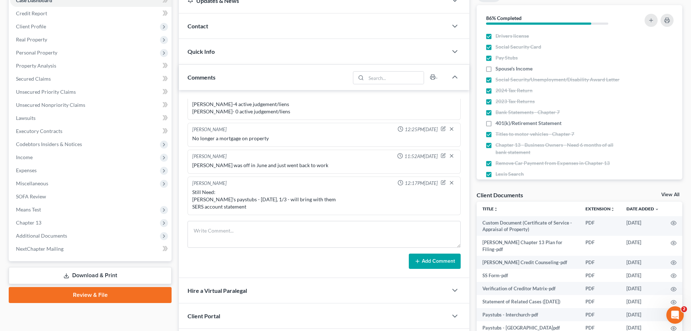
scroll to position [109, 0]
